Goal: Find specific page/section: Find specific page/section

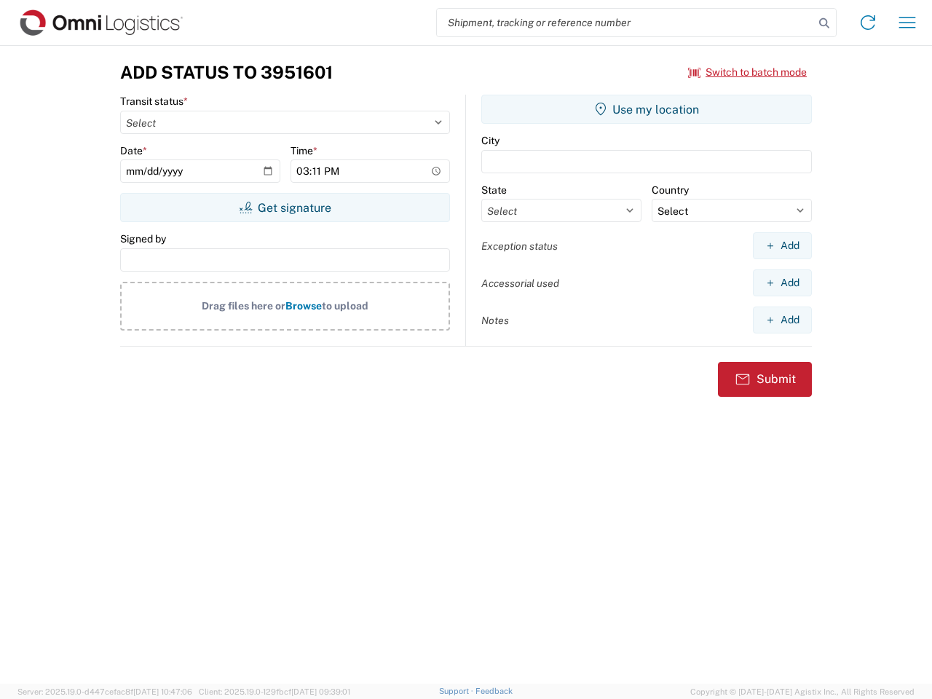
click at [626, 23] on input "search" at bounding box center [625, 23] width 377 height 28
click at [825, 23] on icon at bounding box center [824, 23] width 20 height 20
click at [868, 23] on icon at bounding box center [868, 22] width 23 height 23
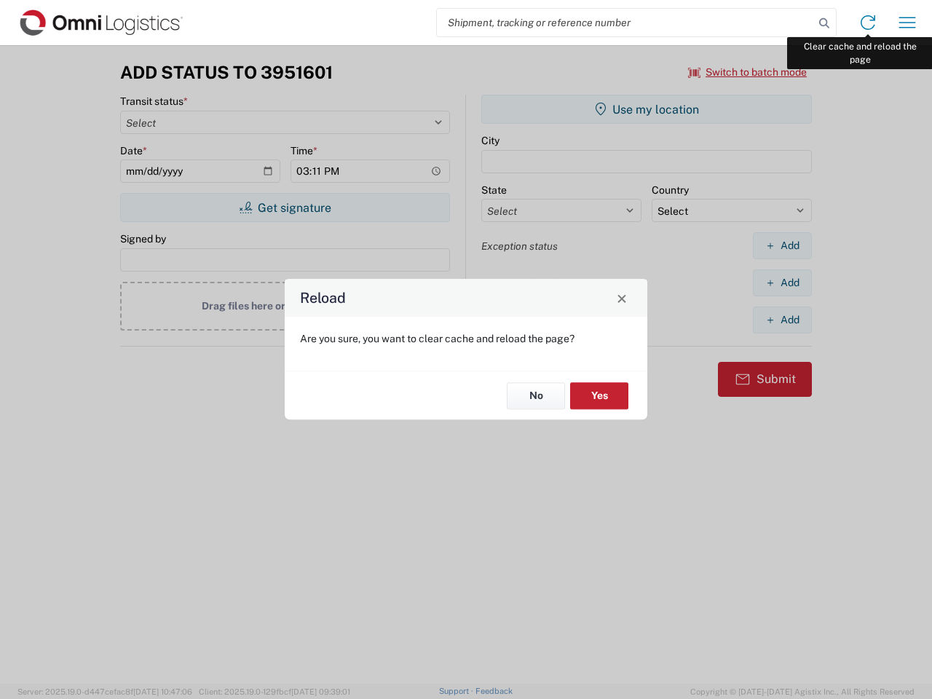
click at [908, 23] on div "Reload Are you sure, you want to clear cache and reload the page? No Yes" at bounding box center [466, 349] width 932 height 699
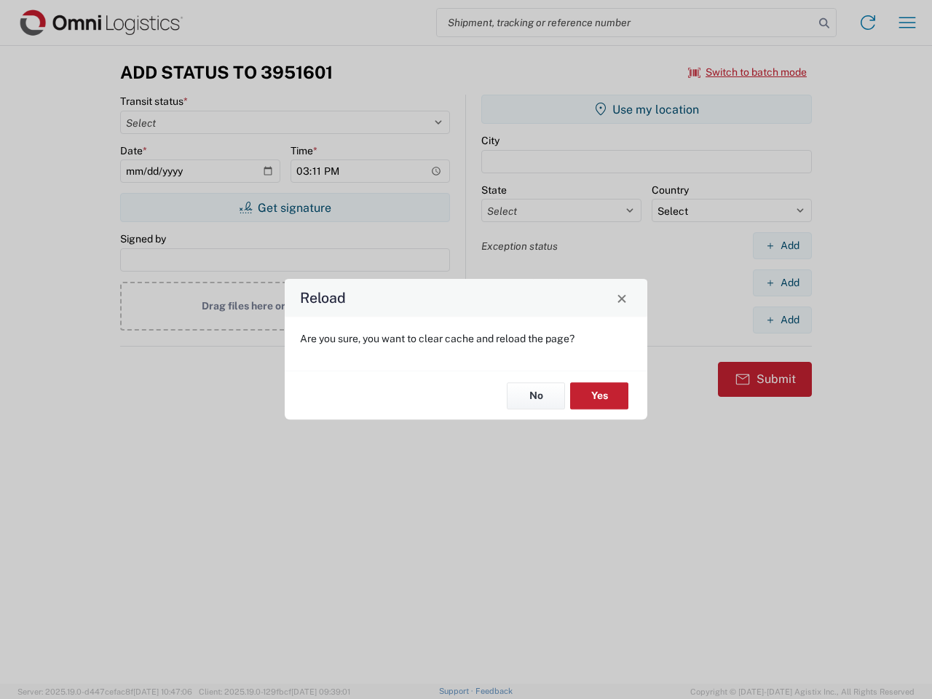
click at [748, 72] on div "Reload Are you sure, you want to clear cache and reload the page? No Yes" at bounding box center [466, 349] width 932 height 699
click at [285, 208] on div "Reload Are you sure, you want to clear cache and reload the page? No Yes" at bounding box center [466, 349] width 932 height 699
click at [647, 109] on div "Reload Are you sure, you want to clear cache and reload the page? No Yes" at bounding box center [466, 349] width 932 height 699
click at [782, 245] on div "Reload Are you sure, you want to clear cache and reload the page? No Yes" at bounding box center [466, 349] width 932 height 699
click at [782, 283] on div "Reload Are you sure, you want to clear cache and reload the page? No Yes" at bounding box center [466, 349] width 932 height 699
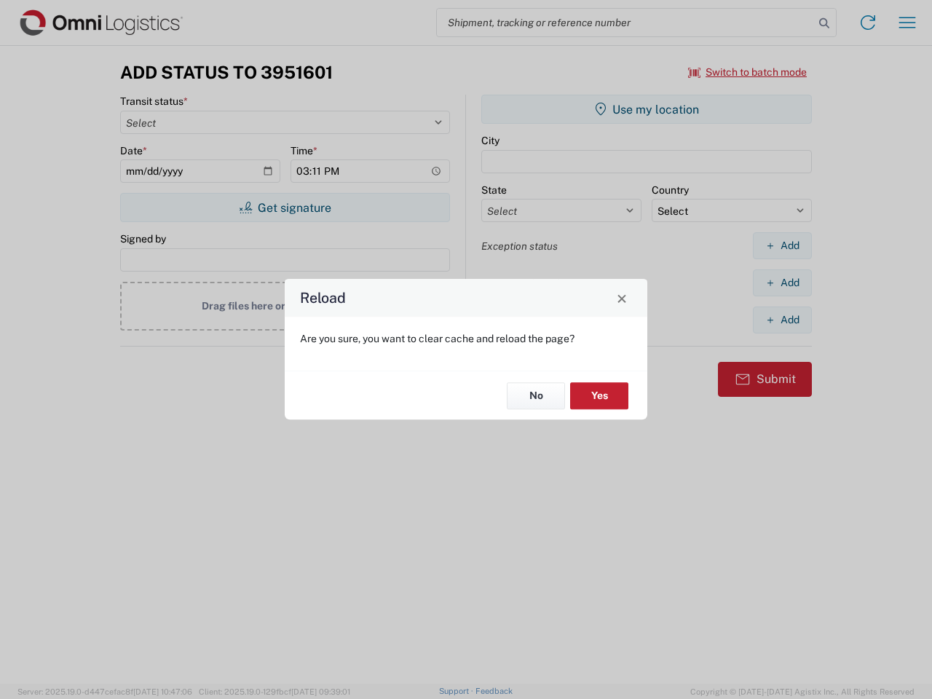
click at [782, 320] on div "Reload Are you sure, you want to clear cache and reload the page? No Yes" at bounding box center [466, 349] width 932 height 699
